Goal: Find specific page/section: Find specific page/section

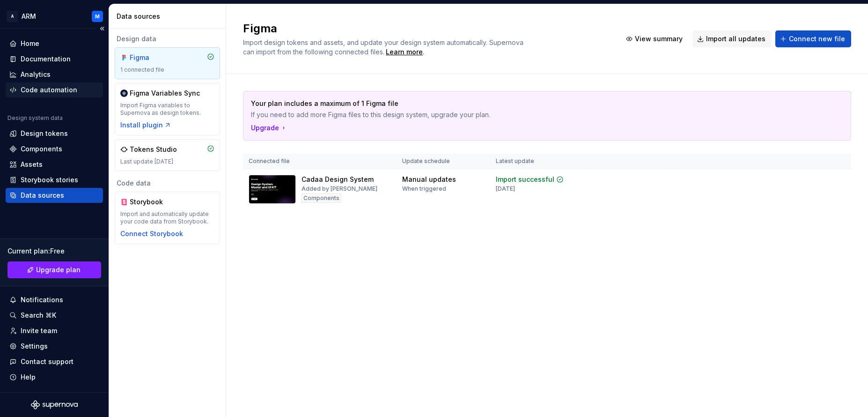
click at [57, 90] on div "Code automation" at bounding box center [49, 89] width 57 height 9
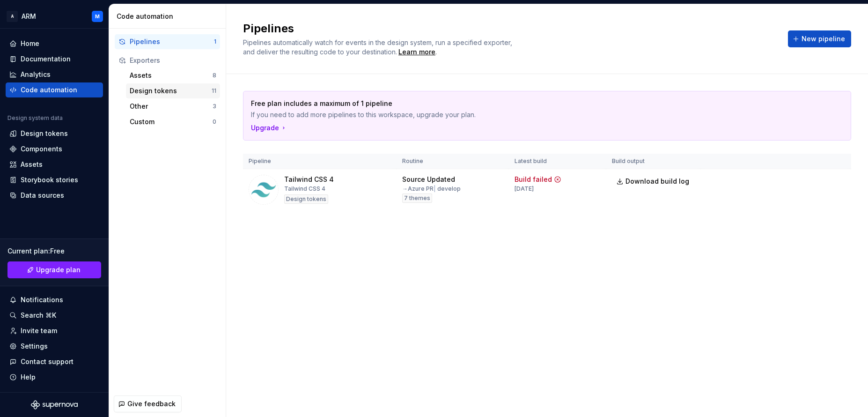
click at [154, 87] on div "Design tokens" at bounding box center [171, 90] width 82 height 9
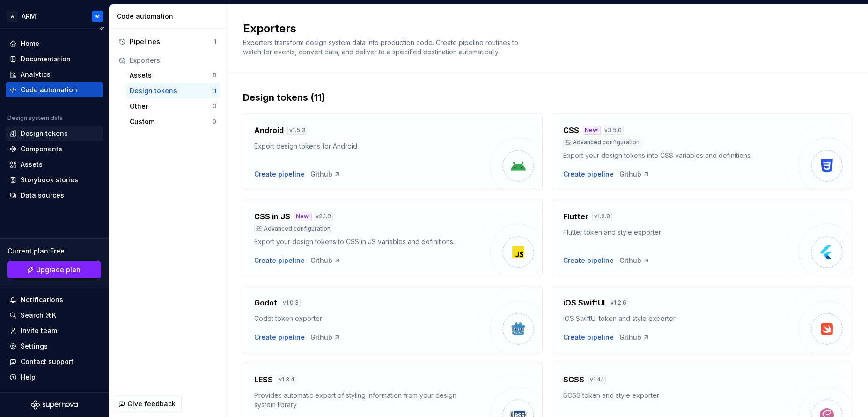
click at [37, 135] on div "Design tokens" at bounding box center [44, 133] width 47 height 9
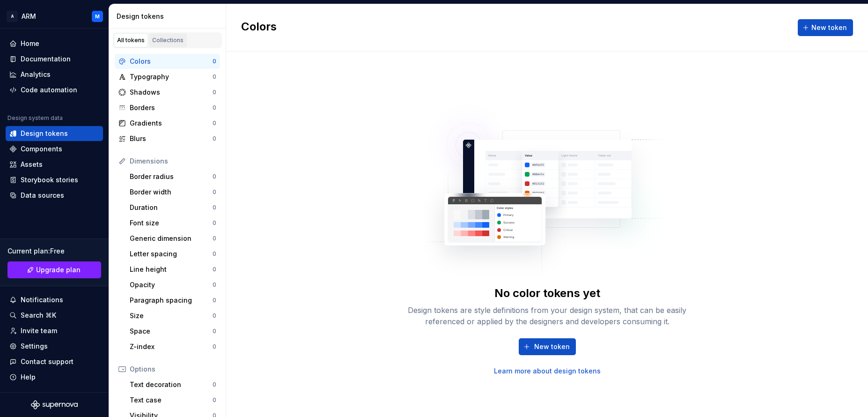
click at [161, 37] on div "Collections" at bounding box center [167, 40] width 31 height 7
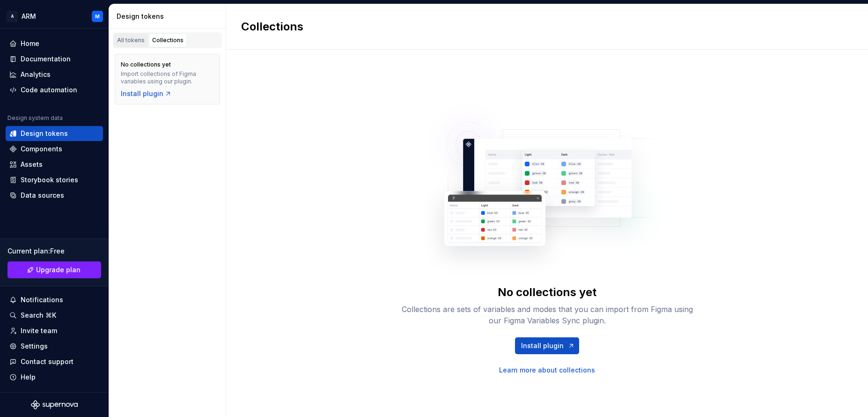
click at [132, 40] on div "All tokens" at bounding box center [131, 40] width 28 height 7
